Goal: Find specific page/section: Find specific page/section

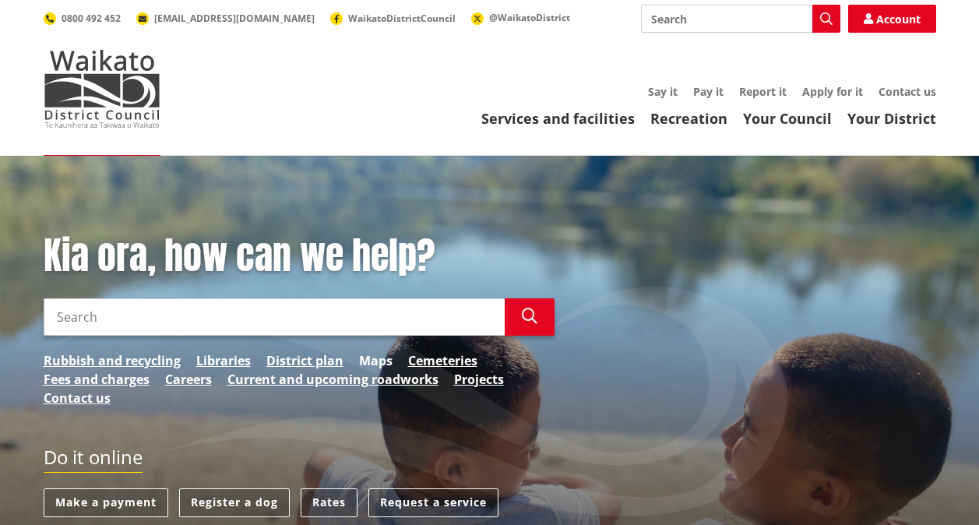
click at [375, 363] on link "Maps" at bounding box center [375, 360] width 33 height 19
click at [329, 361] on link "District plan" at bounding box center [304, 360] width 77 height 19
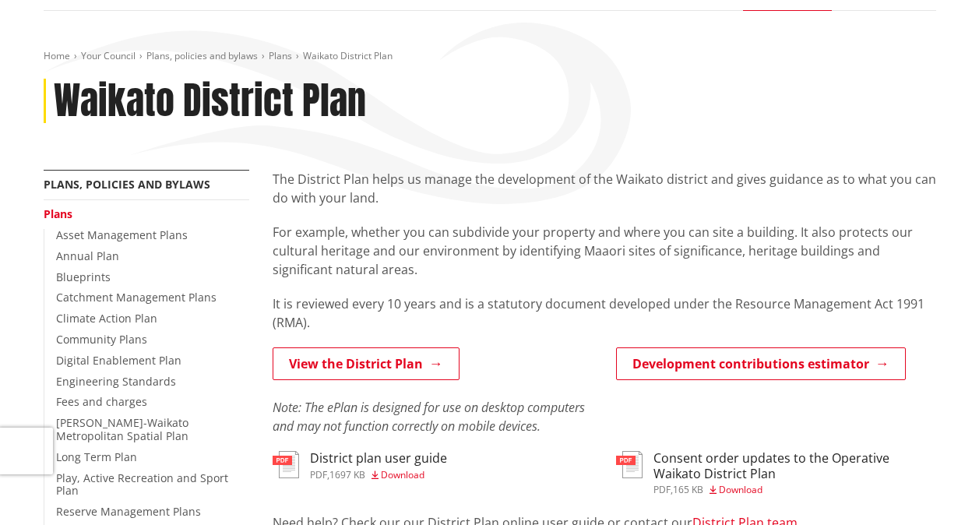
scroll to position [146, 0]
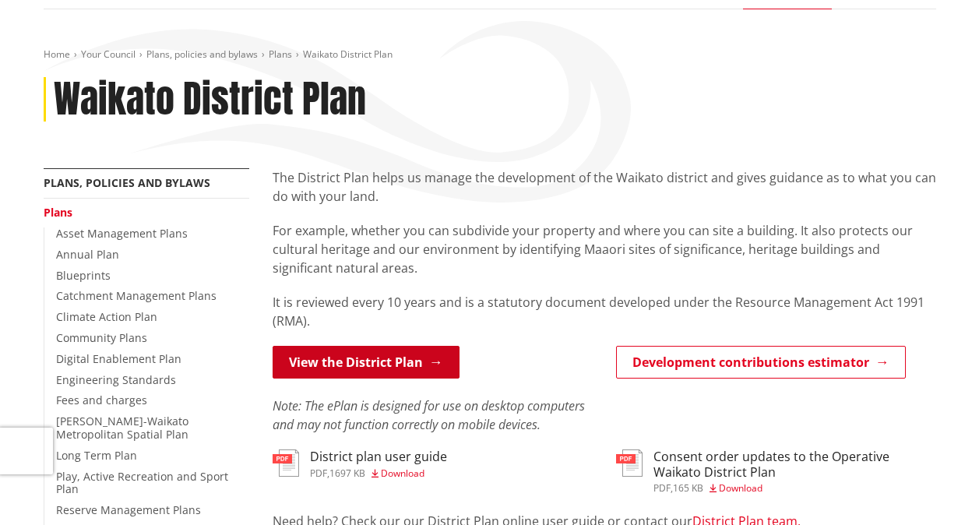
click at [420, 361] on link "View the District Plan" at bounding box center [366, 362] width 187 height 33
